Goal: Task Accomplishment & Management: Complete application form

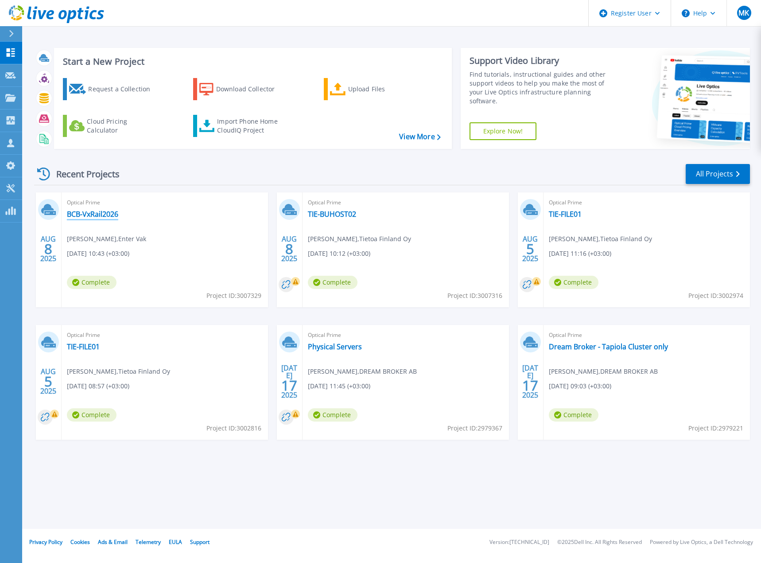
click at [93, 212] on link "BCB-VxRail2026" at bounding box center [92, 214] width 51 height 9
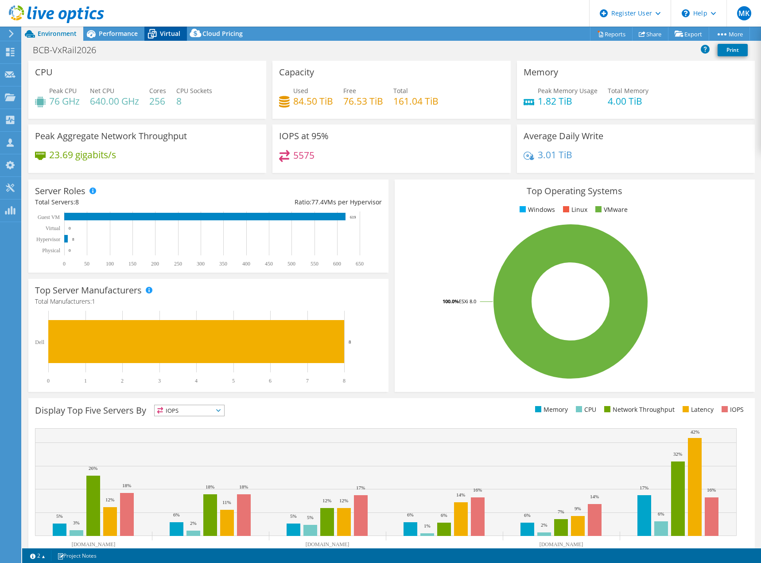
click at [170, 32] on span "Virtual" at bounding box center [170, 33] width 20 height 8
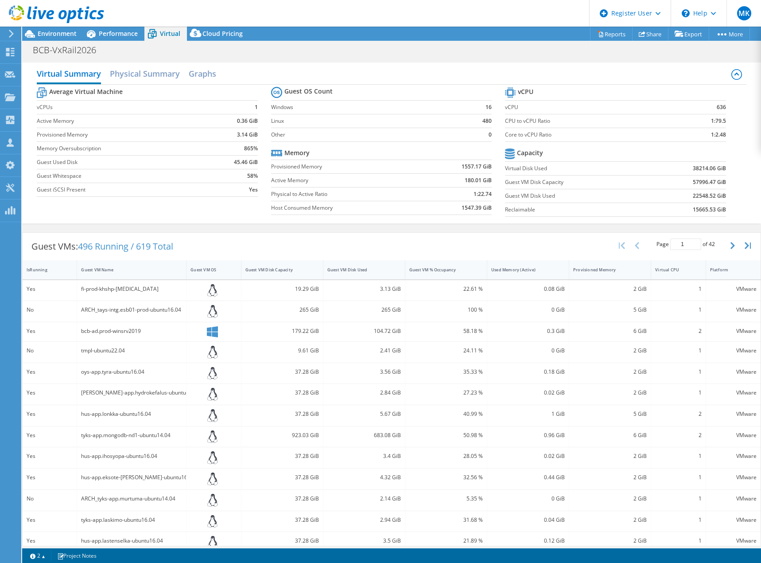
drag, startPoint x: 249, startPoint y: 107, endPoint x: 256, endPoint y: 107, distance: 6.6
click at [255, 107] on td "1" at bounding box center [234, 107] width 48 height 14
drag, startPoint x: 231, startPoint y: 123, endPoint x: 259, endPoint y: 128, distance: 28.8
click at [257, 125] on section "Average Virtual Machine vCPUs 1 Active Memory 0.36 GiB Provisioned Memory 3.14 …" at bounding box center [154, 143] width 234 height 116
click at [206, 219] on div "Average Virtual Machine vCPUs 1 Active Memory 0.36 GiB Provisioned Memory 3.14 …" at bounding box center [391, 153] width 709 height 136
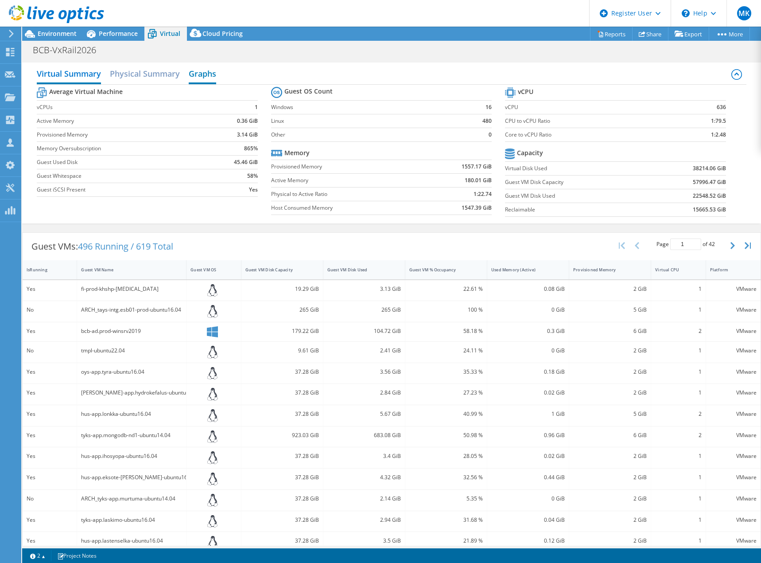
click at [203, 71] on h2 "Graphs" at bounding box center [202, 74] width 27 height 19
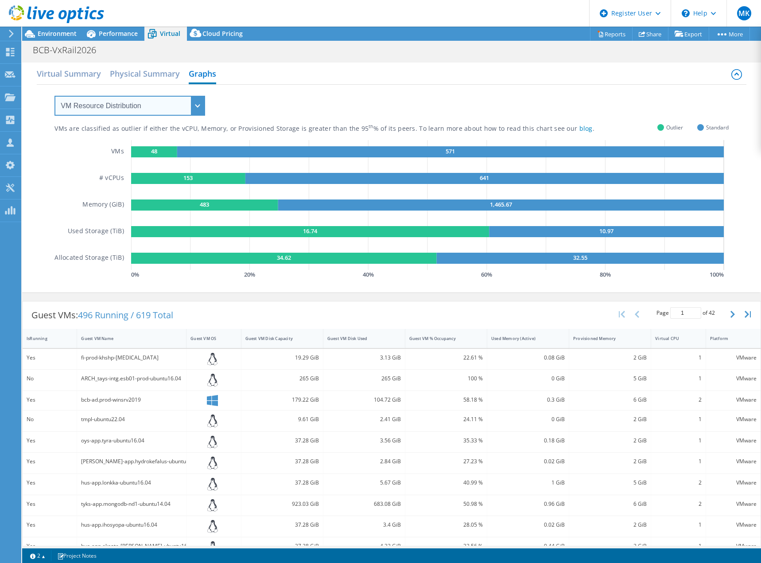
click at [202, 103] on select "VM Resource Distribution Provisioning Contrast Over Provisioning" at bounding box center [130, 106] width 151 height 20
select select "Over Provisioning"
click at [55, 96] on select "VM Resource Distribution Provisioning Contrast Over Provisioning" at bounding box center [130, 106] width 151 height 20
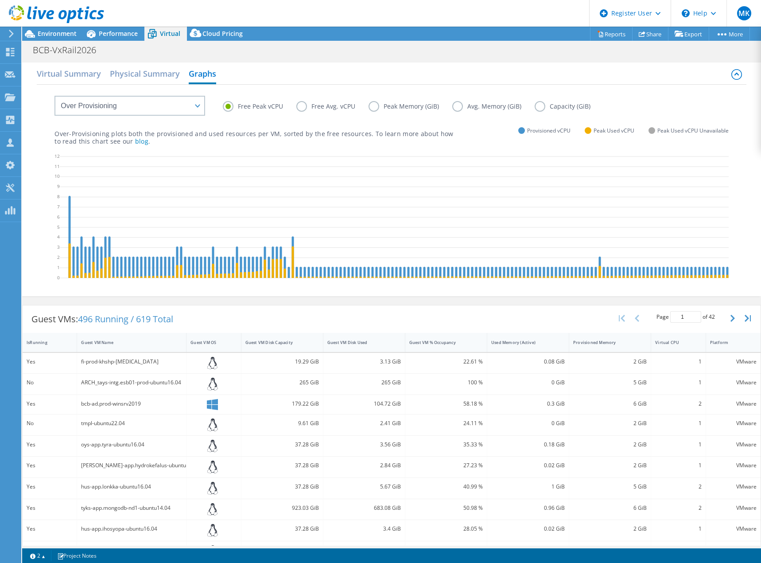
click at [249, 107] on label "Free Peak vCPU" at bounding box center [260, 106] width 74 height 11
click at [0, 0] on input "Free Peak vCPU" at bounding box center [0, 0] width 0 height 0
drag, startPoint x: 376, startPoint y: 107, endPoint x: 378, endPoint y: 122, distance: 14.8
click at [376, 107] on label "Peak Memory (GiB)" at bounding box center [411, 106] width 84 height 11
click at [0, 0] on input "Peak Memory (GiB)" at bounding box center [0, 0] width 0 height 0
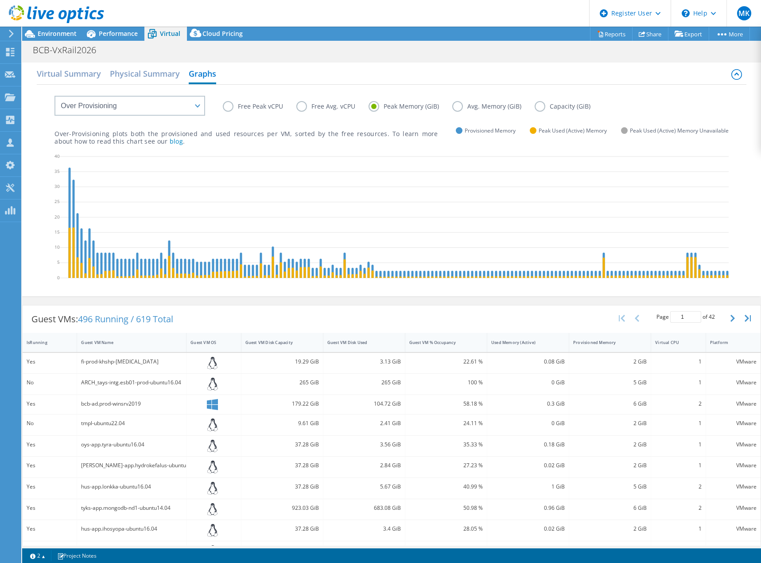
drag, startPoint x: 537, startPoint y: 108, endPoint x: 532, endPoint y: 113, distance: 7.2
click at [537, 108] on label "Capacity (GiB)" at bounding box center [569, 106] width 69 height 11
click at [0, 0] on input "Capacity (GiB)" at bounding box center [0, 0] width 0 height 0
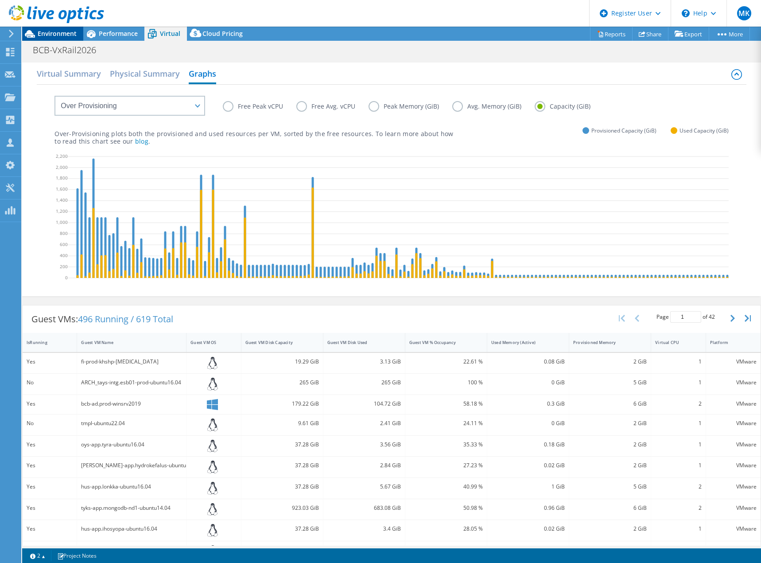
click at [53, 32] on span "Environment" at bounding box center [57, 33] width 39 height 8
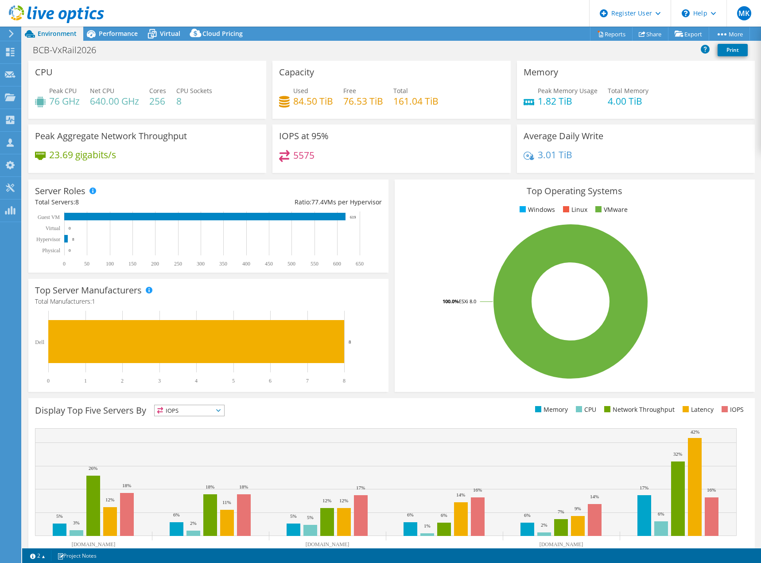
click at [68, 8] on icon at bounding box center [56, 14] width 95 height 18
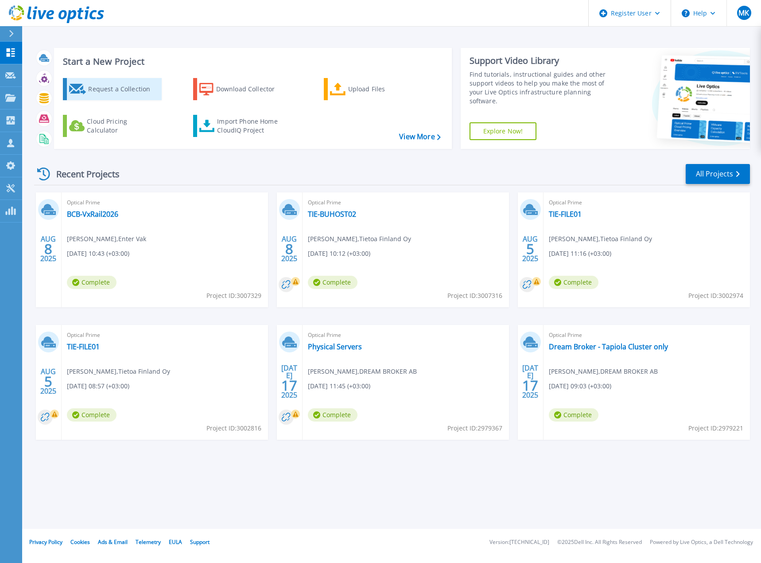
click at [127, 85] on div "Request a Collection" at bounding box center [123, 89] width 71 height 18
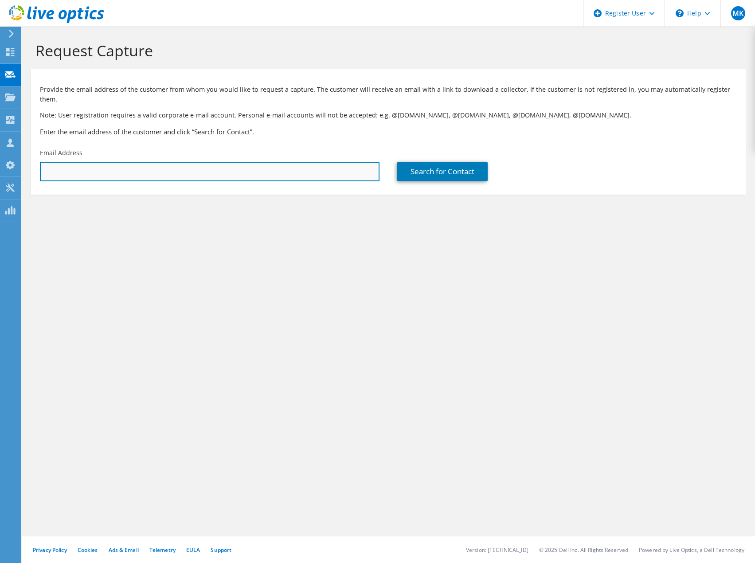
click at [116, 162] on input "text" at bounding box center [209, 171] width 339 height 19
paste input "pasi.vayrynen@trimble.com"
type input "pasi.vayrynen@trimble.com"
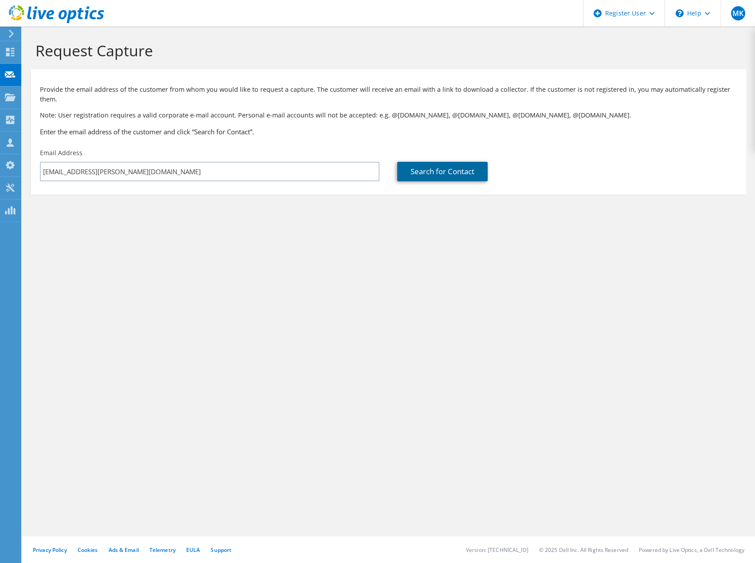
click at [450, 162] on link "Search for Contact" at bounding box center [442, 171] width 90 height 19
type input "Trimble Solutions Corporation"
type input "Pasi"
type input "Väyrynen"
type input "Finland"
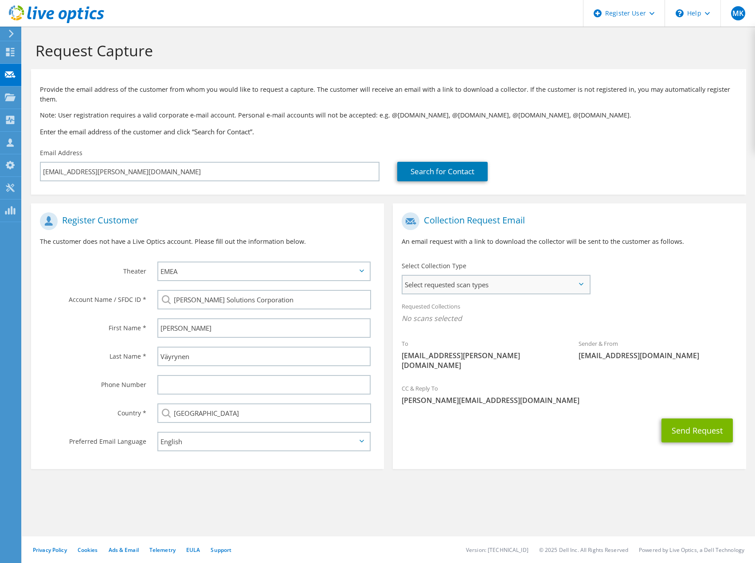
click at [461, 278] on span "Select requested scan types" at bounding box center [495, 285] width 186 height 18
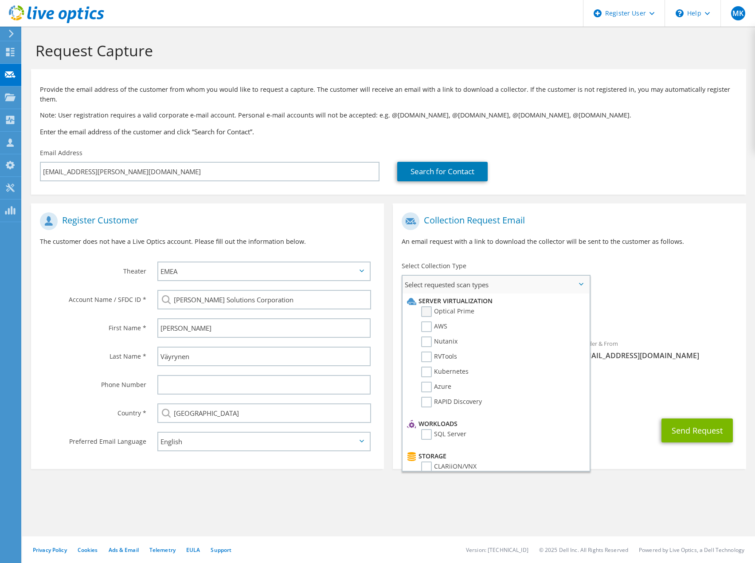
click at [427, 306] on label "Optical Prime" at bounding box center [447, 311] width 53 height 11
click at [0, 0] on input "Optical Prime" at bounding box center [0, 0] width 0 height 0
click at [627, 417] on div "Send Request" at bounding box center [569, 433] width 353 height 33
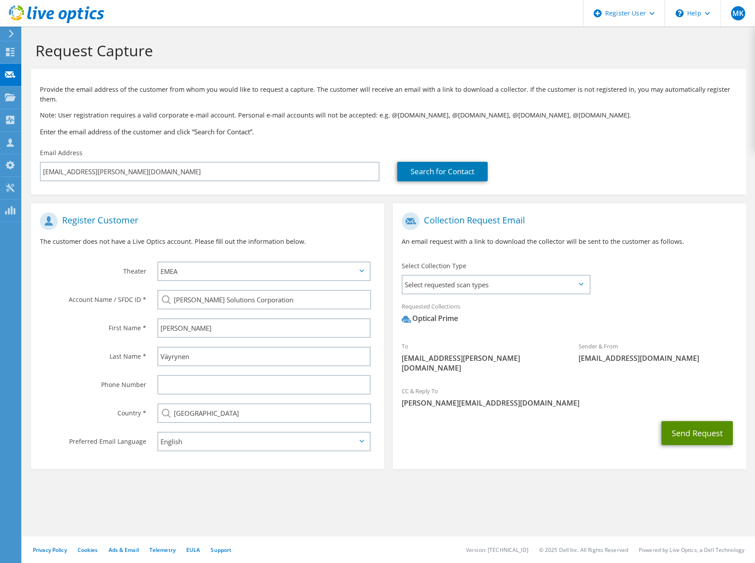
click at [687, 421] on button "Send Request" at bounding box center [696, 433] width 71 height 24
